Goal: Task Accomplishment & Management: Complete application form

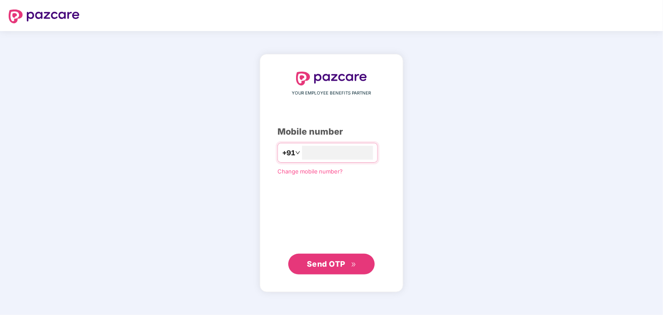
type input "**********"
click at [323, 257] on button "Send OTP" at bounding box center [331, 264] width 86 height 21
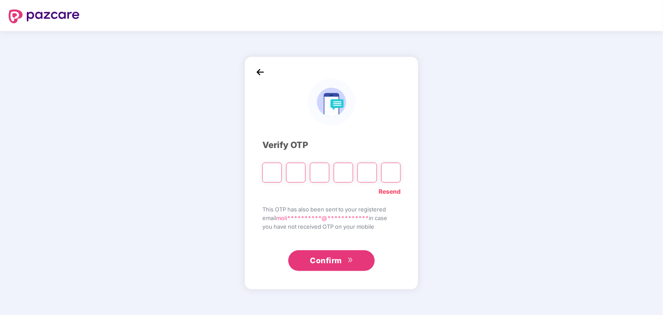
type input "*"
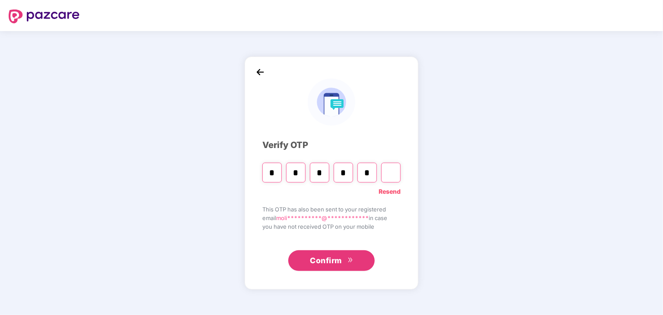
type input "*"
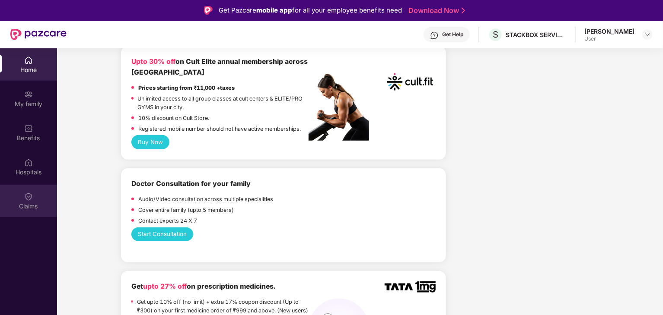
scroll to position [324, 0]
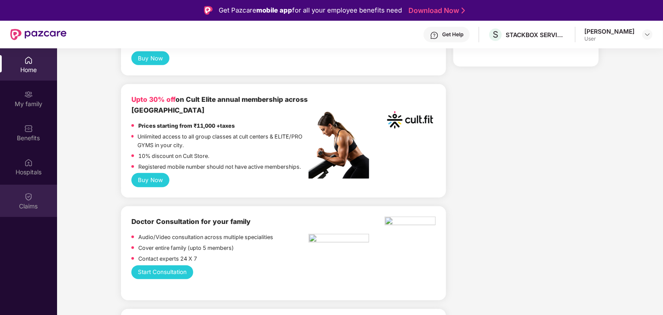
click at [37, 203] on div "Claims" at bounding box center [28, 206] width 57 height 9
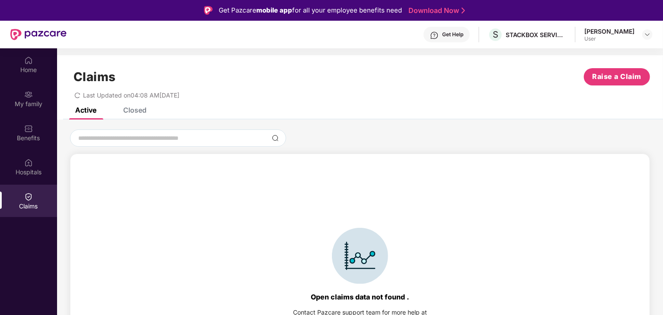
click at [140, 111] on div "Closed" at bounding box center [134, 110] width 23 height 9
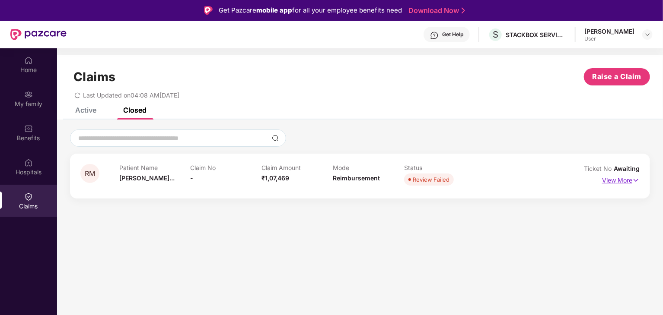
click at [637, 180] on img at bounding box center [635, 181] width 7 height 10
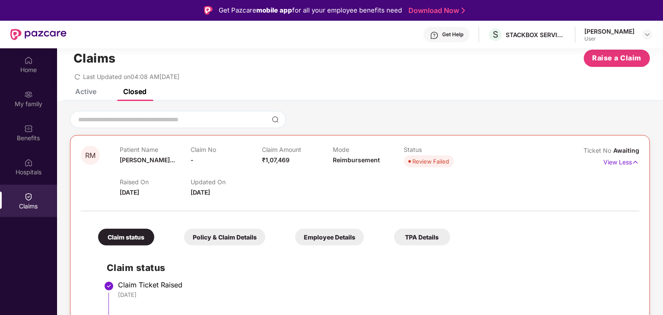
scroll to position [48, 0]
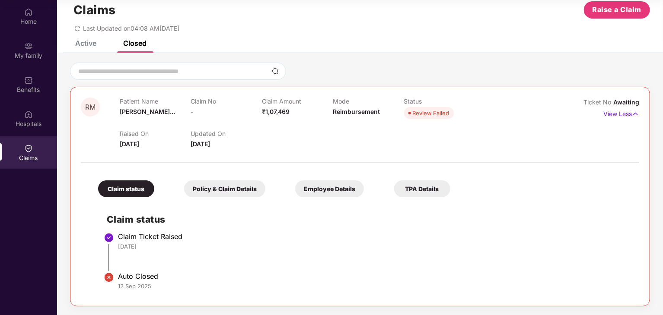
click at [108, 276] on img at bounding box center [109, 278] width 10 height 10
click at [133, 269] on li "Claim Ticket Raised 10 Sep 2025" at bounding box center [369, 255] width 524 height 40
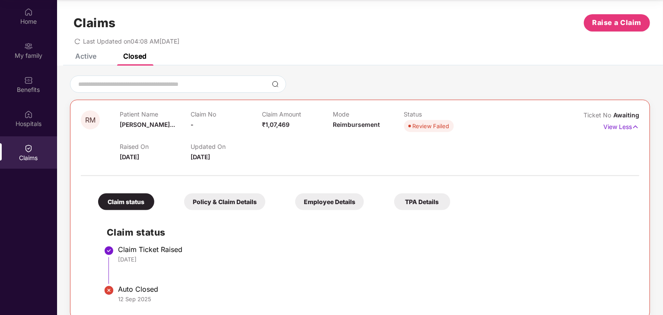
scroll to position [5, 0]
click at [130, 202] on div "Claim status" at bounding box center [126, 202] width 56 height 17
click at [428, 131] on span "Review Failed" at bounding box center [429, 127] width 50 height 12
click at [205, 148] on p "Updated On" at bounding box center [226, 146] width 71 height 7
click at [139, 156] on span "10 Sept 2025" at bounding box center [129, 157] width 19 height 7
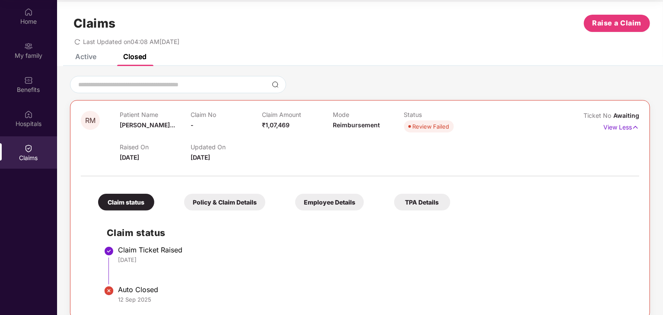
click at [88, 55] on div "Active" at bounding box center [85, 56] width 21 height 9
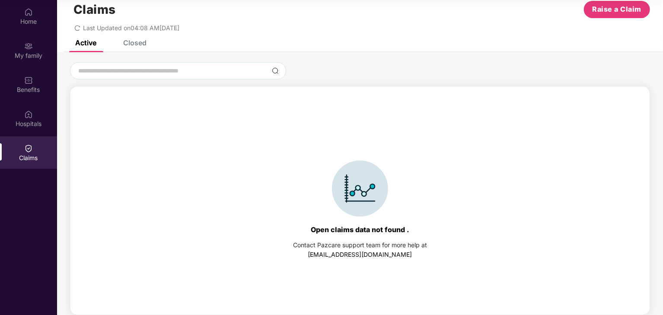
scroll to position [0, 0]
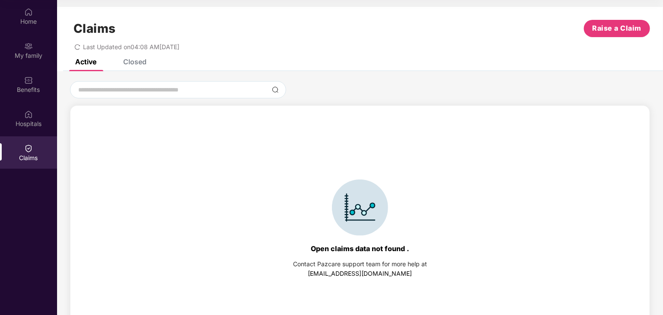
click at [132, 64] on div "Closed" at bounding box center [134, 61] width 23 height 9
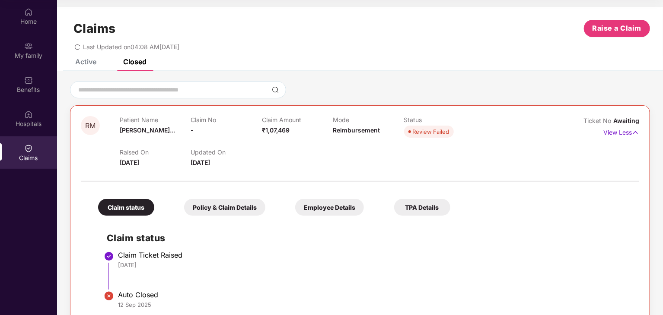
click at [126, 143] on div "Raised On 10 Sept 2025 Updated On 12 Sept 2025" at bounding box center [333, 154] width 426 height 28
click at [210, 162] on span "12 Sept 2025" at bounding box center [200, 162] width 19 height 7
click at [222, 210] on div "Policy & Claim Details" at bounding box center [224, 207] width 81 height 17
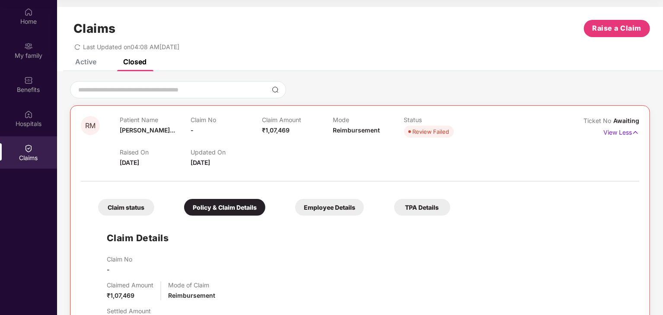
click at [332, 211] on div "Employee Details" at bounding box center [329, 207] width 69 height 17
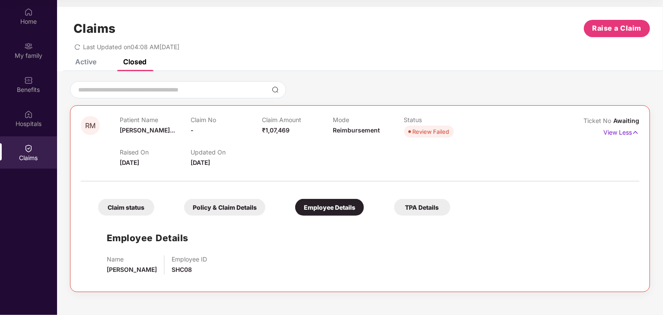
click at [414, 205] on div "TPA Details" at bounding box center [422, 207] width 56 height 17
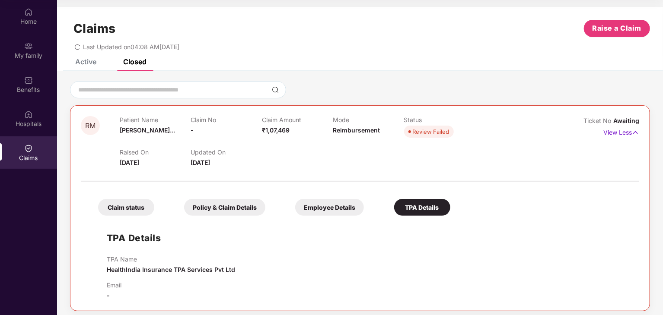
click at [317, 206] on div "Employee Details" at bounding box center [329, 207] width 69 height 17
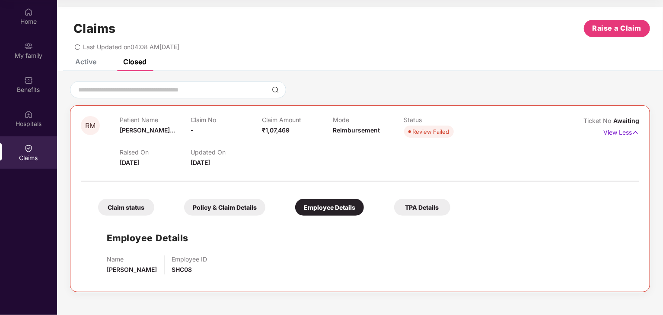
click at [241, 210] on div "Policy & Claim Details" at bounding box center [224, 207] width 81 height 17
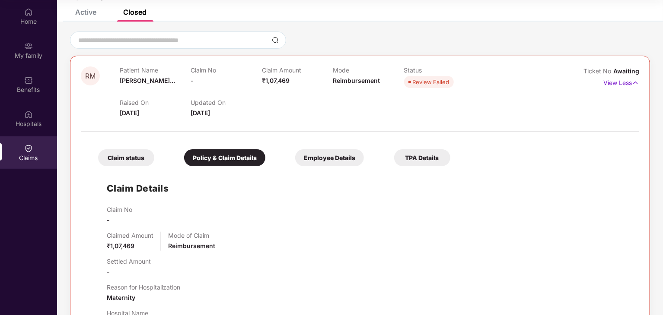
scroll to position [49, 0]
click at [147, 154] on div "Claim status" at bounding box center [126, 158] width 56 height 17
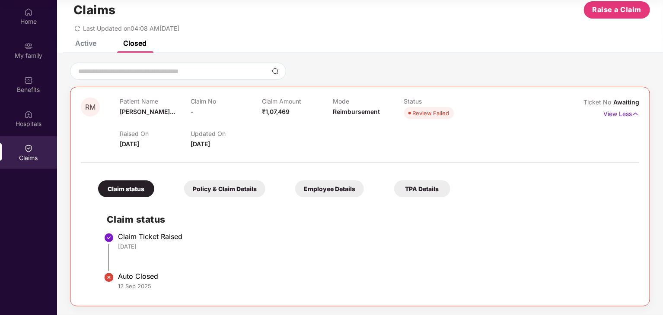
scroll to position [19, 0]
click at [132, 240] on div "Claim Ticket Raised" at bounding box center [374, 236] width 512 height 9
click at [112, 229] on div "Claim status Claim Ticket Raised 10 Sep 2025 Auto Closed 12 Sep 2025" at bounding box center [359, 249] width 541 height 94
click at [108, 239] on img at bounding box center [109, 238] width 10 height 10
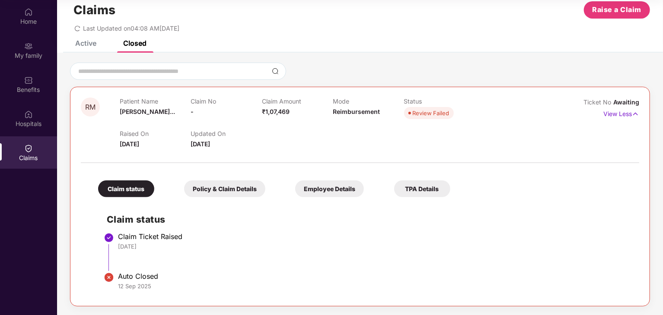
click at [113, 276] on img at bounding box center [109, 278] width 10 height 10
click at [113, 280] on img at bounding box center [109, 278] width 10 height 10
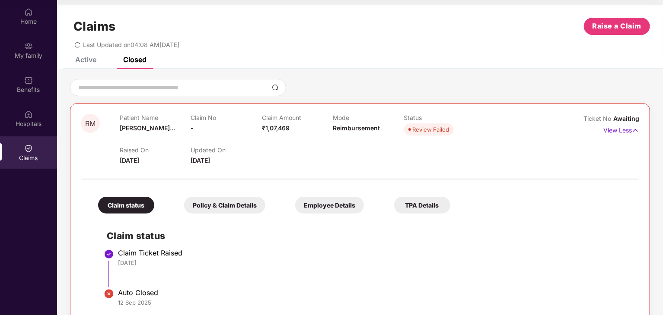
scroll to position [0, 0]
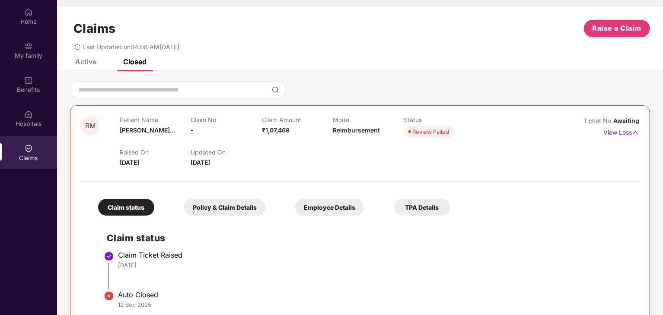
click at [235, 129] on div "Claim No -" at bounding box center [226, 128] width 71 height 24
click at [273, 130] on span "₹1,07,469" at bounding box center [276, 130] width 28 height 7
click at [147, 142] on div "Raised On 10 Sept 2025 Updated On 12 Sept 2025" at bounding box center [333, 154] width 426 height 28
click at [81, 47] on div "Last Updated on 04:08 AM, 13 Sep 2025" at bounding box center [126, 46] width 105 height 7
click at [89, 61] on div "Active" at bounding box center [85, 61] width 21 height 9
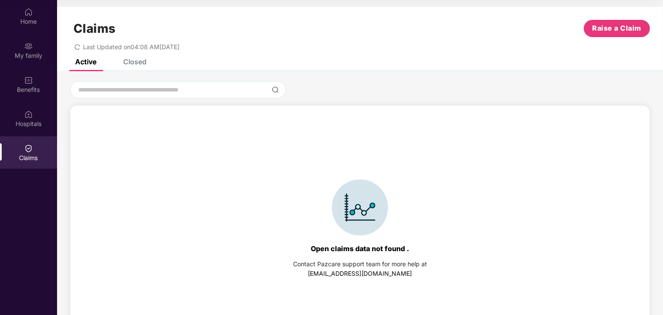
click at [353, 214] on img at bounding box center [360, 208] width 56 height 56
click at [627, 33] on span "Raise a Claim" at bounding box center [616, 28] width 49 height 11
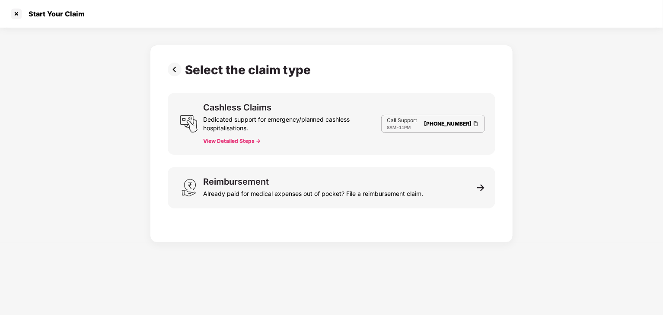
scroll to position [21, 0]
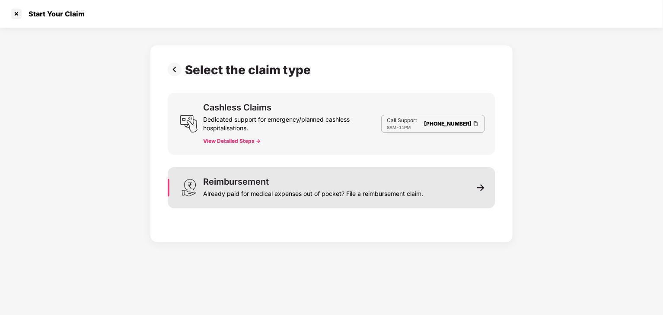
click at [316, 186] on div "Already paid for medical expenses out of pocket? File a reimbursement claim." at bounding box center [313, 192] width 220 height 12
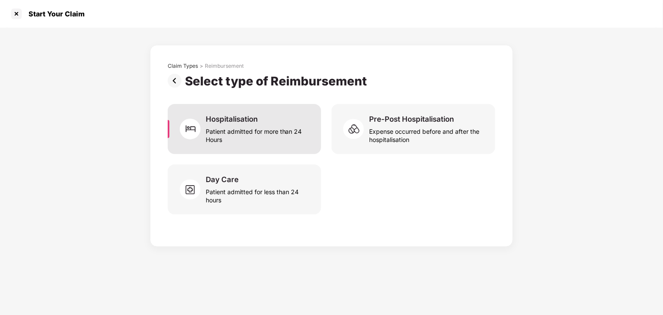
click at [273, 141] on div "Patient admitted for more than 24 Hours" at bounding box center [258, 134] width 105 height 20
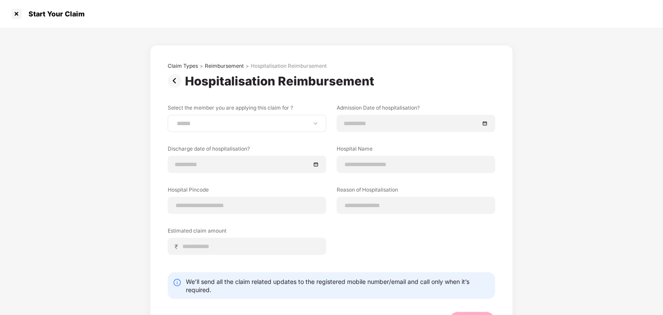
click at [266, 128] on div "**********" at bounding box center [247, 123] width 159 height 17
click at [282, 119] on div "**********" at bounding box center [247, 123] width 159 height 17
click at [316, 123] on select "**********" at bounding box center [247, 123] width 144 height 7
select select "**********"
click at [175, 120] on select "**********" at bounding box center [247, 123] width 144 height 7
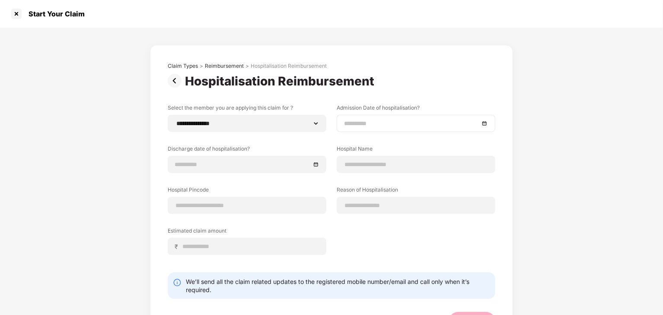
click at [482, 124] on div at bounding box center [416, 124] width 144 height 10
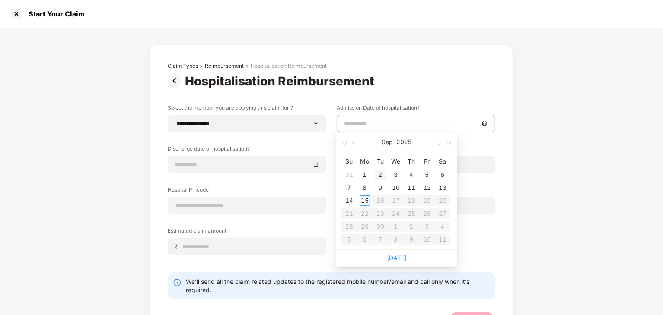
type input "**********"
click at [414, 173] on div "4" at bounding box center [411, 175] width 10 height 10
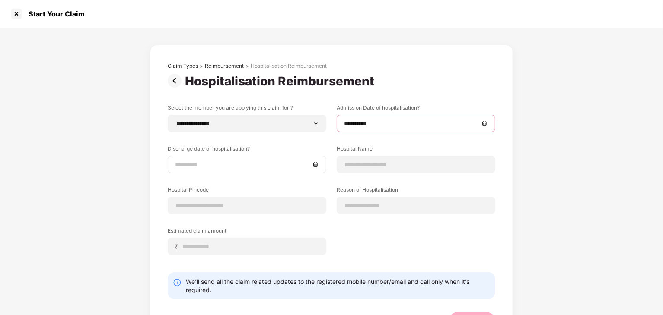
click at [312, 166] on div at bounding box center [247, 165] width 144 height 10
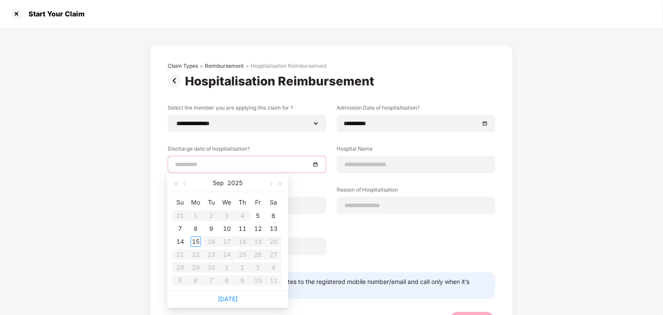
type input "**********"
click at [181, 231] on div "7" at bounding box center [180, 229] width 10 height 10
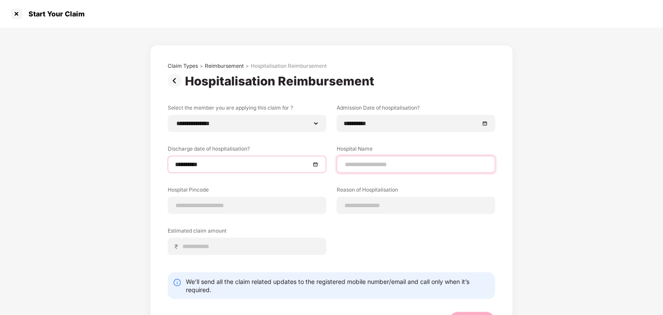
click at [384, 165] on input at bounding box center [416, 164] width 144 height 9
type input "**********"
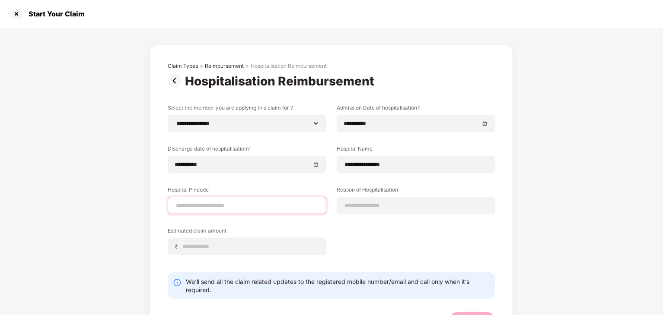
click at [238, 208] on input at bounding box center [247, 205] width 144 height 9
type input "******"
select select "*********"
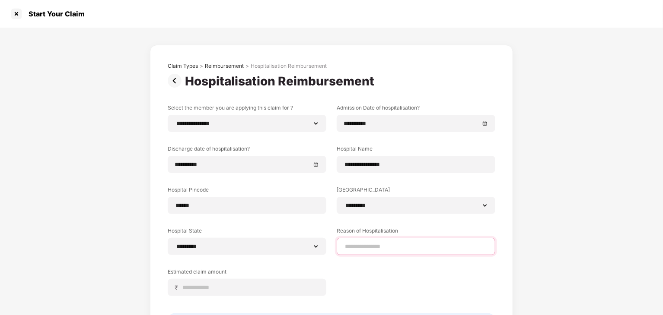
click at [420, 243] on input at bounding box center [416, 246] width 144 height 9
type input "*********"
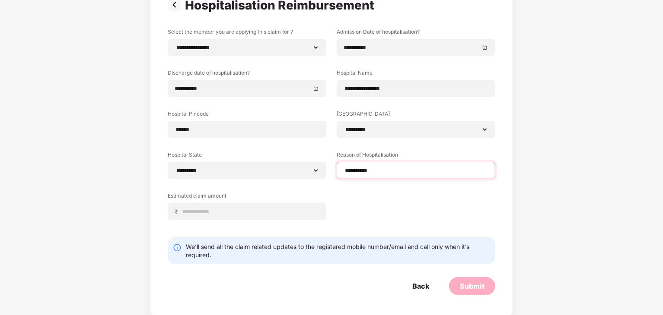
scroll to position [76, 0]
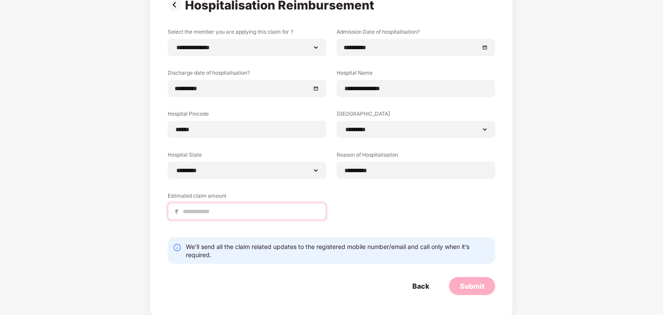
click at [238, 209] on input at bounding box center [250, 211] width 137 height 9
type input "******"
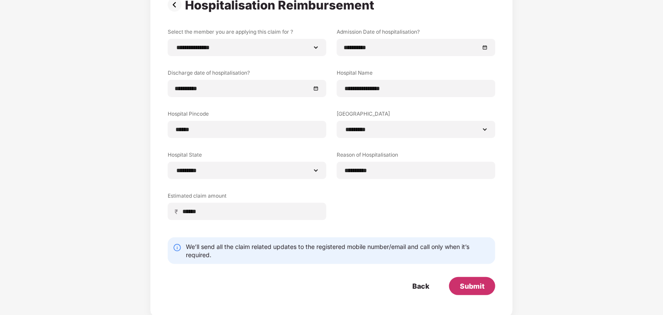
click at [478, 287] on div "Submit" at bounding box center [472, 287] width 25 height 10
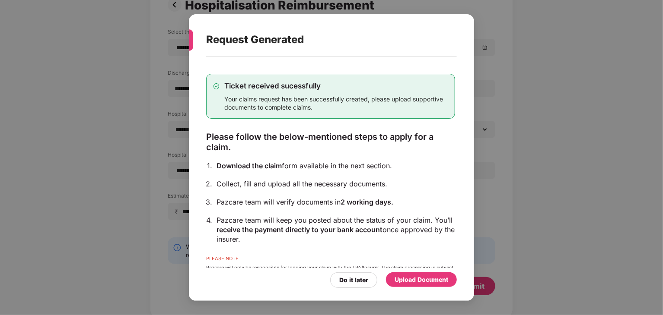
scroll to position [31, 0]
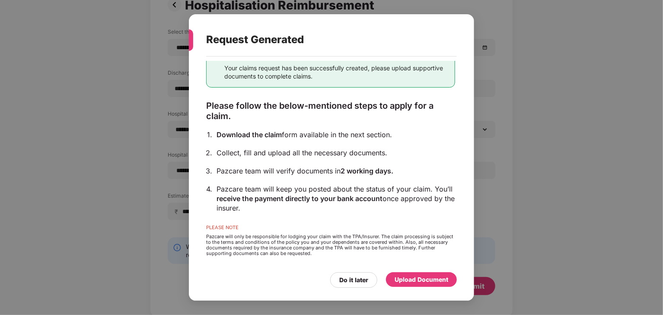
click at [405, 280] on div "Upload Document" at bounding box center [421, 280] width 54 height 10
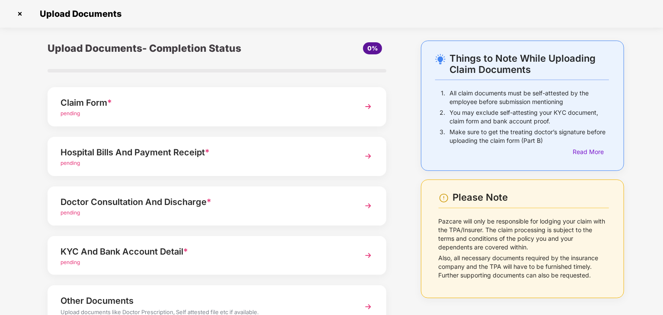
click at [365, 109] on img at bounding box center [368, 107] width 16 height 16
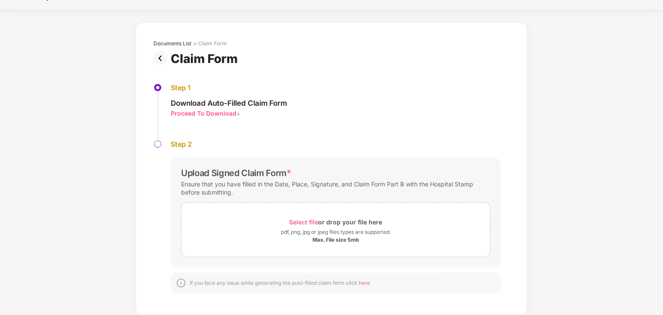
scroll to position [1, 0]
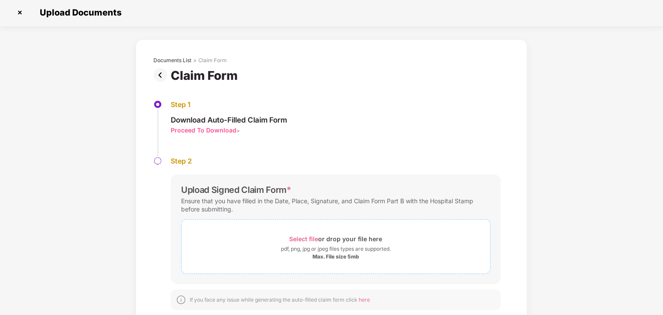
click at [340, 243] on div "Select file or drop your file here" at bounding box center [335, 239] width 93 height 12
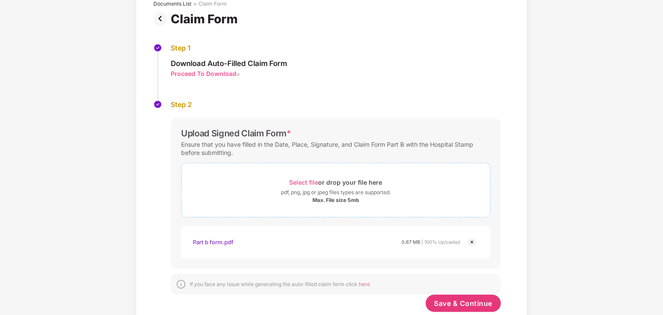
scroll to position [69, 0]
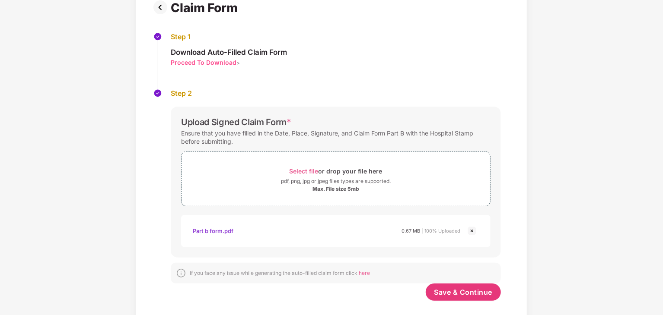
click at [162, 8] on img at bounding box center [161, 7] width 17 height 14
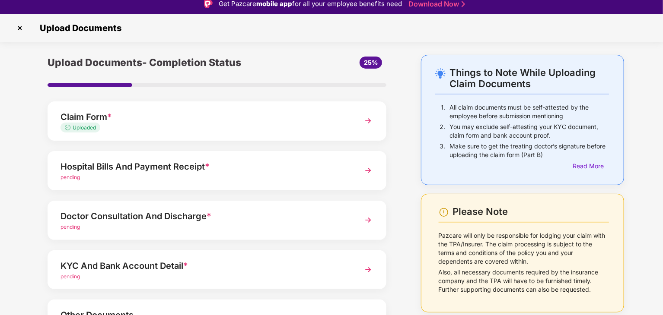
scroll to position [0, 0]
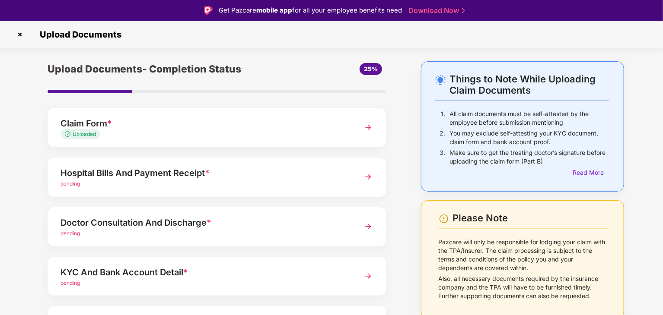
click at [23, 37] on img at bounding box center [20, 35] width 14 height 14
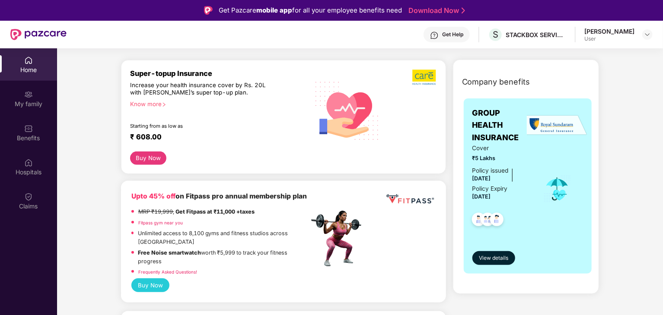
scroll to position [157, 0]
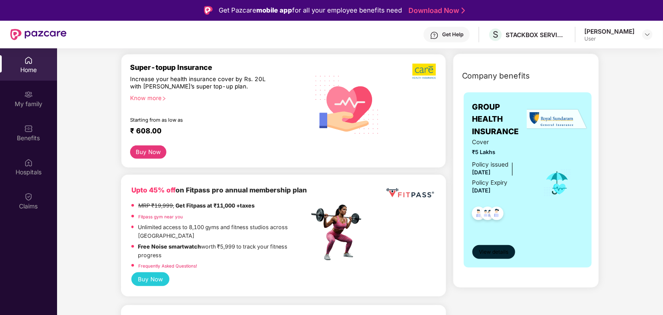
click at [492, 251] on span "View details" at bounding box center [493, 252] width 29 height 8
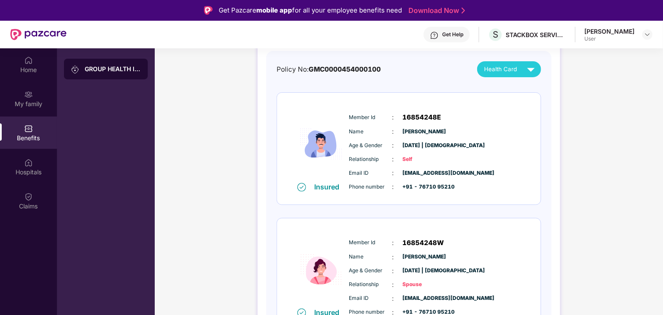
scroll to position [92, 0]
